Goal: Task Accomplishment & Management: Manage account settings

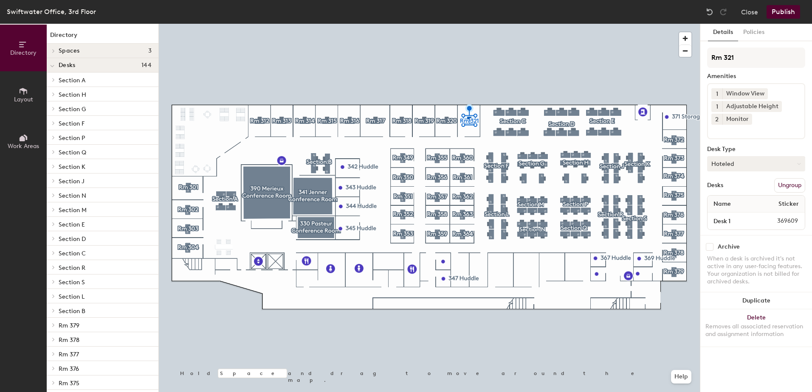
click at [798, 164] on icon at bounding box center [799, 163] width 3 height 1
click at [721, 188] on div "Assigned" at bounding box center [750, 190] width 85 height 13
click at [743, 203] on div "Name Sticker" at bounding box center [756, 204] width 97 height 17
click at [724, 204] on span "Name" at bounding box center [722, 204] width 26 height 15
click at [722, 203] on span "Name" at bounding box center [722, 204] width 26 height 15
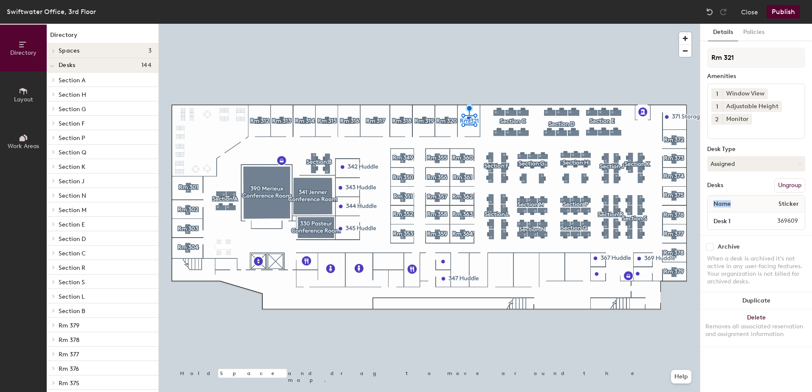
click at [722, 203] on span "Name" at bounding box center [722, 204] width 26 height 15
drag, startPoint x: 722, startPoint y: 203, endPoint x: 750, endPoint y: 203, distance: 27.6
click at [750, 203] on div "Name Sticker" at bounding box center [756, 204] width 97 height 17
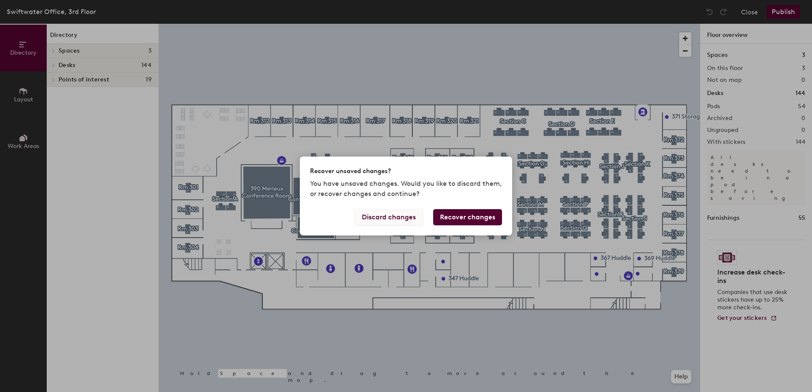
click at [377, 220] on button "Discard changes" at bounding box center [389, 217] width 68 height 16
click at [393, 219] on button "Discard changes" at bounding box center [389, 217] width 68 height 16
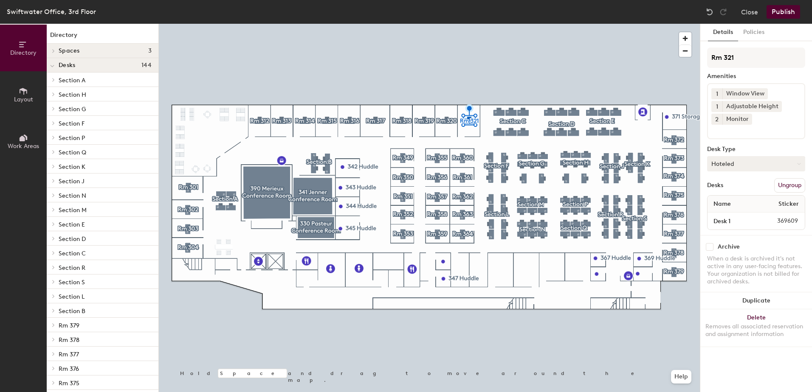
click at [750, 166] on button "Hoteled" at bounding box center [756, 163] width 98 height 15
click at [733, 190] on div "Assigned" at bounding box center [750, 190] width 85 height 13
click at [747, 14] on button "Close" at bounding box center [749, 12] width 17 height 14
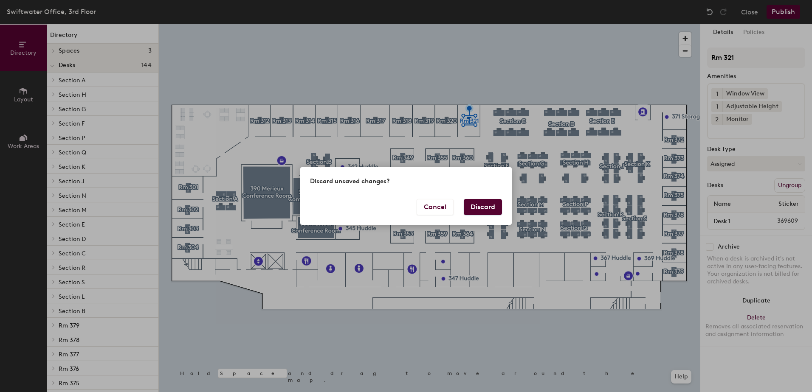
click at [481, 204] on button "Discard" at bounding box center [483, 207] width 38 height 16
